Goal: Transaction & Acquisition: Purchase product/service

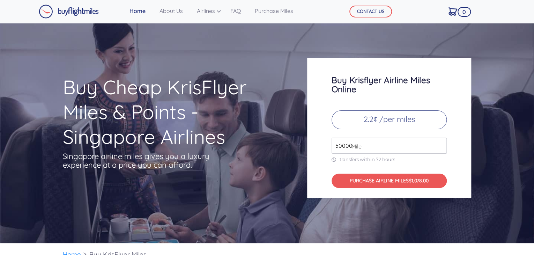
click at [439, 143] on input "50000" at bounding box center [389, 146] width 115 height 16
click at [439, 143] on input "51000" at bounding box center [389, 146] width 115 height 16
click at [439, 143] on input "52000" at bounding box center [389, 146] width 115 height 16
click at [439, 143] on input "53000" at bounding box center [389, 146] width 115 height 16
click at [439, 143] on input "54000" at bounding box center [389, 146] width 115 height 16
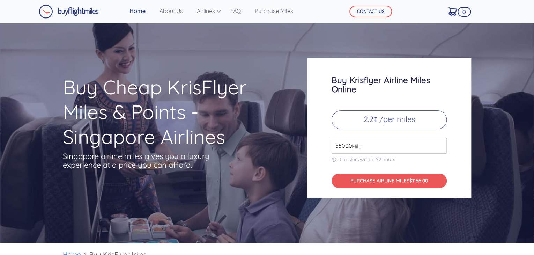
click at [439, 143] on input "55000" at bounding box center [389, 146] width 115 height 16
click at [439, 143] on input "56000" at bounding box center [389, 146] width 115 height 16
click at [439, 143] on input "57000" at bounding box center [389, 146] width 115 height 16
click at [439, 143] on input "58000" at bounding box center [389, 146] width 115 height 16
click at [439, 143] on input "59000" at bounding box center [389, 146] width 115 height 16
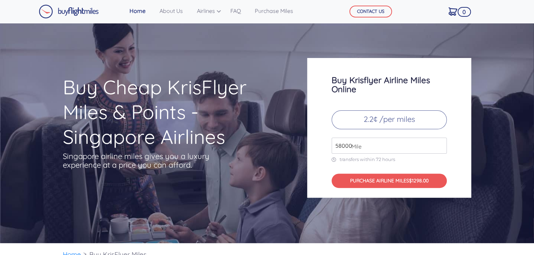
click at [439, 147] on input "58000" at bounding box center [389, 146] width 115 height 16
click at [439, 147] on input "57000" at bounding box center [389, 146] width 115 height 16
click at [439, 147] on input "56000" at bounding box center [389, 146] width 115 height 16
click at [439, 147] on input "55000" at bounding box center [389, 146] width 115 height 16
click at [440, 142] on input "56000" at bounding box center [389, 146] width 115 height 16
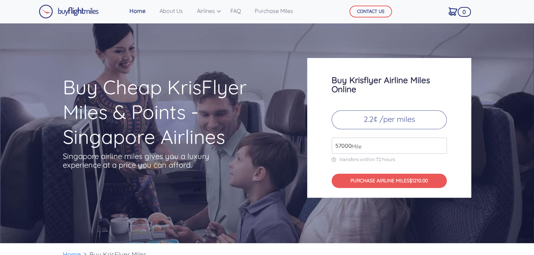
click at [440, 142] on input "57000" at bounding box center [389, 146] width 115 height 16
click at [440, 142] on input "58000" at bounding box center [389, 146] width 115 height 16
click at [440, 142] on input "59000" at bounding box center [389, 146] width 115 height 16
click at [440, 142] on input "60000" at bounding box center [389, 146] width 115 height 16
click at [440, 142] on input "61000" at bounding box center [389, 146] width 115 height 16
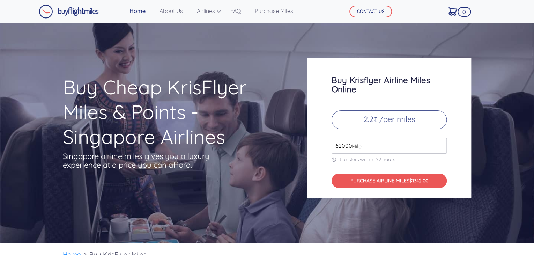
click at [440, 142] on input "62000" at bounding box center [389, 146] width 115 height 16
click at [440, 142] on input "63000" at bounding box center [389, 146] width 115 height 16
click at [440, 142] on input "64000" at bounding box center [389, 146] width 115 height 16
click at [440, 142] on input "65000" at bounding box center [389, 146] width 115 height 16
click at [440, 142] on input "66000" at bounding box center [389, 146] width 115 height 16
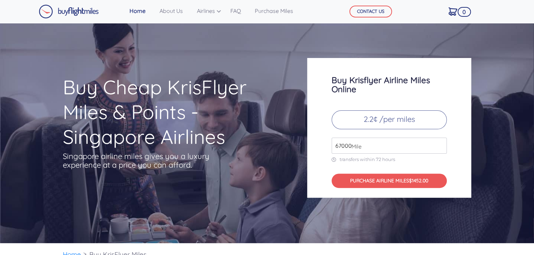
click at [440, 142] on input "67000" at bounding box center [389, 146] width 115 height 16
click at [440, 142] on input "68000" at bounding box center [389, 146] width 115 height 16
click at [440, 142] on input "69000" at bounding box center [389, 146] width 115 height 16
click at [440, 142] on input "70000" at bounding box center [389, 146] width 115 height 16
click at [440, 142] on input "71000" at bounding box center [389, 146] width 115 height 16
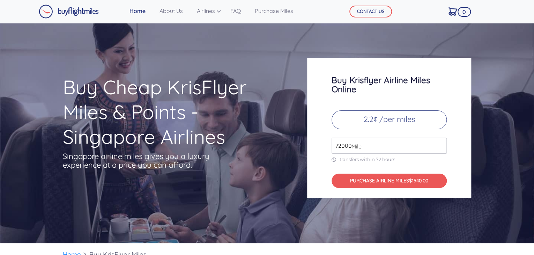
click at [440, 142] on input "72000" at bounding box center [389, 146] width 115 height 16
click at [440, 142] on input "73000" at bounding box center [389, 146] width 115 height 16
click at [440, 142] on input "74000" at bounding box center [389, 146] width 115 height 16
click at [440, 142] on input "75000" at bounding box center [389, 146] width 115 height 16
click at [440, 142] on input "76000" at bounding box center [389, 146] width 115 height 16
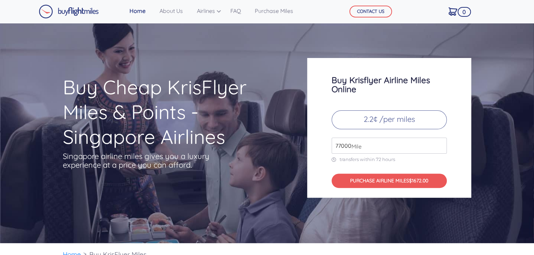
click at [440, 142] on input "77000" at bounding box center [389, 146] width 115 height 16
click at [440, 142] on input "78000" at bounding box center [389, 146] width 115 height 16
click at [440, 142] on input "79000" at bounding box center [389, 146] width 115 height 16
click at [440, 142] on input "80000" at bounding box center [389, 146] width 115 height 16
click at [440, 142] on input "81000" at bounding box center [389, 146] width 115 height 16
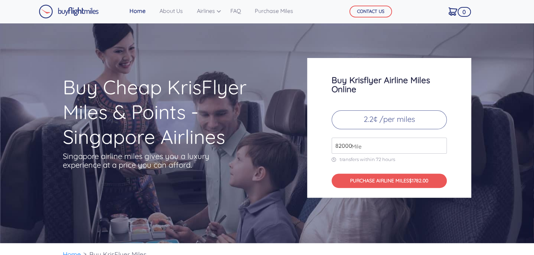
click at [440, 142] on input "82000" at bounding box center [389, 146] width 115 height 16
click at [440, 142] on input "83000" at bounding box center [389, 146] width 115 height 16
click at [440, 142] on input "84000" at bounding box center [389, 146] width 115 height 16
click at [440, 142] on input "85000" at bounding box center [389, 146] width 115 height 16
click at [440, 142] on input "86000" at bounding box center [389, 146] width 115 height 16
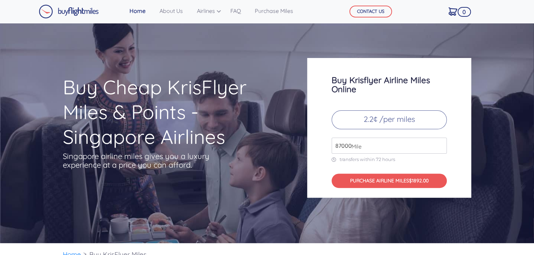
click at [440, 142] on input "87000" at bounding box center [389, 146] width 115 height 16
click at [440, 142] on input "88000" at bounding box center [389, 146] width 115 height 16
click at [440, 142] on input "89000" at bounding box center [389, 146] width 115 height 16
click at [440, 142] on input "90000" at bounding box center [389, 146] width 115 height 16
click at [440, 142] on input "91000" at bounding box center [389, 146] width 115 height 16
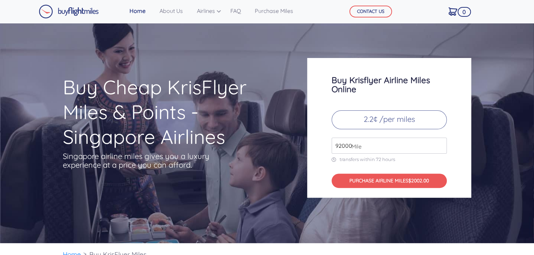
click at [440, 142] on input "92000" at bounding box center [389, 146] width 115 height 16
click at [440, 142] on input "93000" at bounding box center [389, 146] width 115 height 16
click at [440, 142] on input "94000" at bounding box center [389, 146] width 115 height 16
click at [440, 147] on input "93000" at bounding box center [389, 146] width 115 height 16
click at [440, 147] on input "92000" at bounding box center [389, 146] width 115 height 16
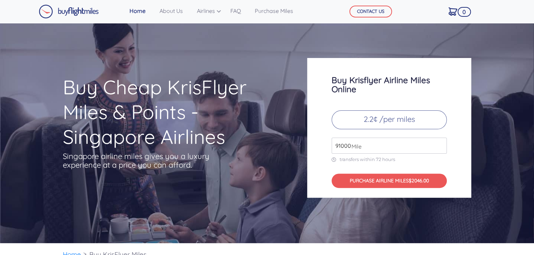
click at [440, 147] on input "91000" at bounding box center [389, 146] width 115 height 16
click at [440, 147] on input "90000" at bounding box center [389, 146] width 115 height 16
click at [440, 143] on input "91000" at bounding box center [389, 146] width 115 height 16
click at [440, 143] on input "92000" at bounding box center [389, 146] width 115 height 16
click at [440, 143] on input "93000" at bounding box center [389, 146] width 115 height 16
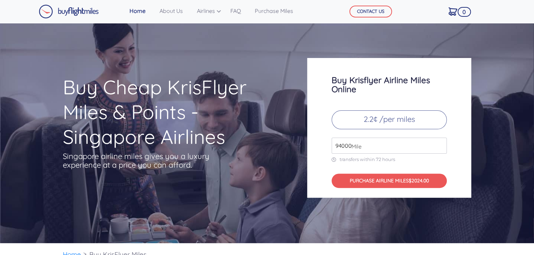
click at [440, 143] on input "94000" at bounding box center [389, 146] width 115 height 16
click at [440, 143] on input "95000" at bounding box center [389, 146] width 115 height 16
click at [440, 143] on input "96000" at bounding box center [389, 146] width 115 height 16
click at [440, 143] on input "97000" at bounding box center [389, 146] width 115 height 16
click at [440, 143] on input "98000" at bounding box center [389, 146] width 115 height 16
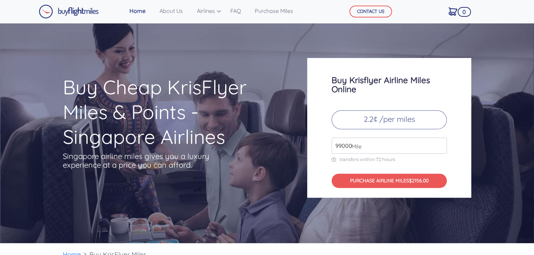
click at [440, 143] on input "99000" at bounding box center [389, 146] width 115 height 16
click at [440, 143] on input "100000" at bounding box center [389, 146] width 115 height 16
click at [440, 143] on input "101000" at bounding box center [389, 146] width 115 height 16
click at [440, 143] on input "102000" at bounding box center [389, 146] width 115 height 16
click at [440, 143] on input "103000" at bounding box center [389, 146] width 115 height 16
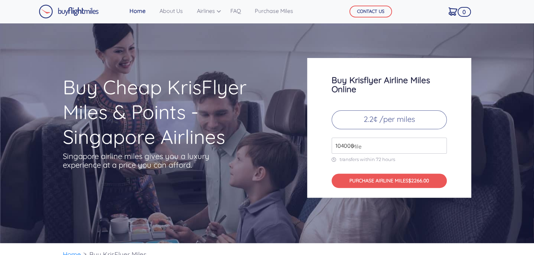
click at [440, 143] on input "104000" at bounding box center [389, 146] width 115 height 16
click at [440, 143] on input "105000" at bounding box center [389, 146] width 115 height 16
click at [440, 143] on input "106000" at bounding box center [389, 146] width 115 height 16
click at [440, 143] on input "107000" at bounding box center [389, 146] width 115 height 16
click at [440, 143] on input "108000" at bounding box center [389, 146] width 115 height 16
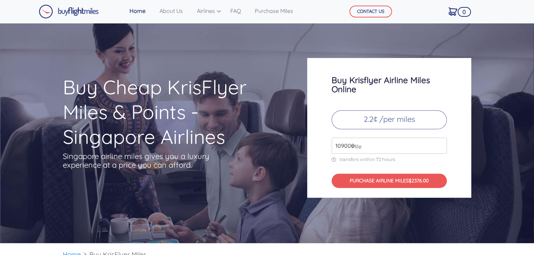
click at [440, 143] on input "109000" at bounding box center [389, 146] width 115 height 16
click at [440, 143] on input "110000" at bounding box center [389, 146] width 115 height 16
type input "111000"
click at [440, 143] on input "111000" at bounding box center [389, 146] width 115 height 16
